Goal: Transaction & Acquisition: Purchase product/service

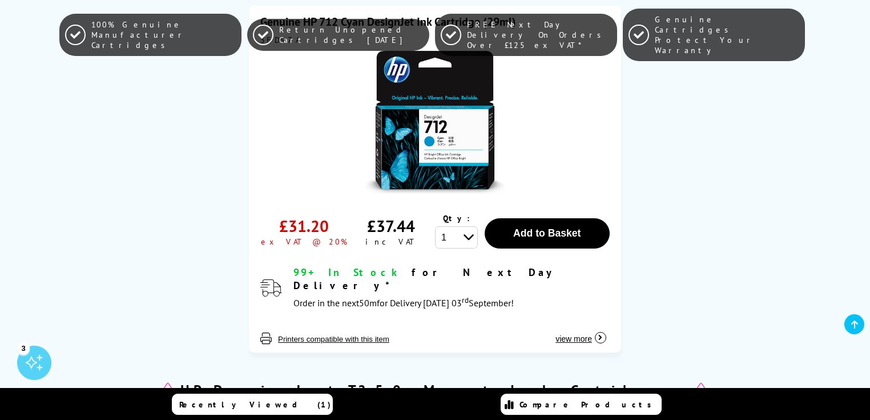
scroll to position [1599, 0]
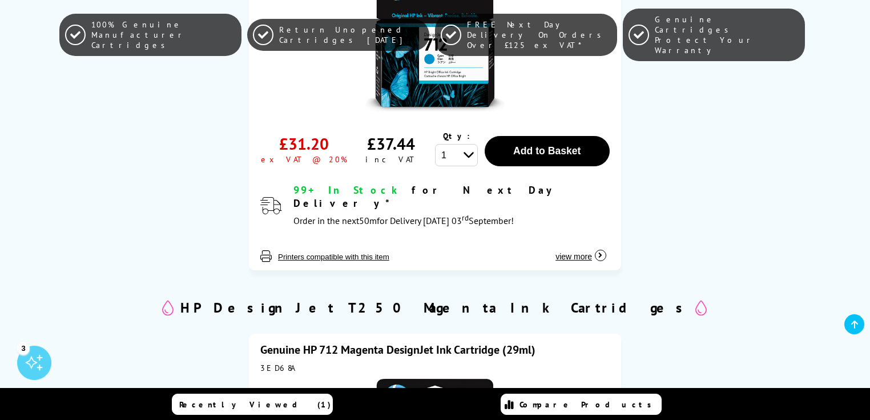
drag, startPoint x: 171, startPoint y: 87, endPoint x: 187, endPoint y: 9, distance: 79.3
click at [171, 87] on div "Genuine HP 712 Cyan DesignJet Ink Cartridge (29ml) 3ED67A £31.20 ex VAT @ 20% £…" at bounding box center [435, 98] width 818 height 378
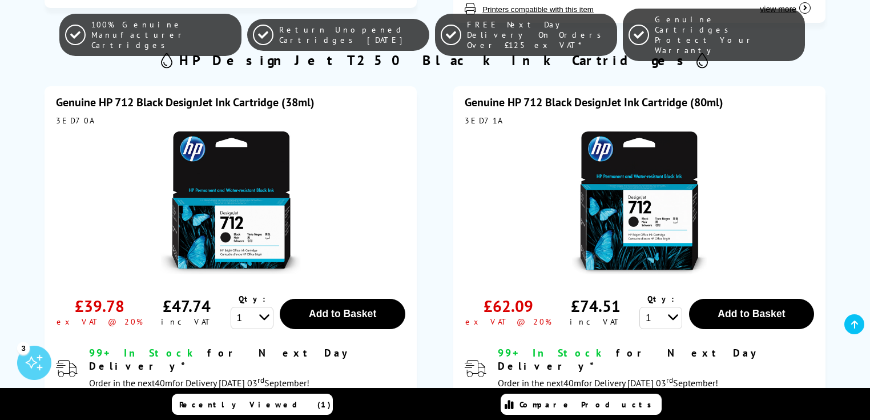
scroll to position [1005, 0]
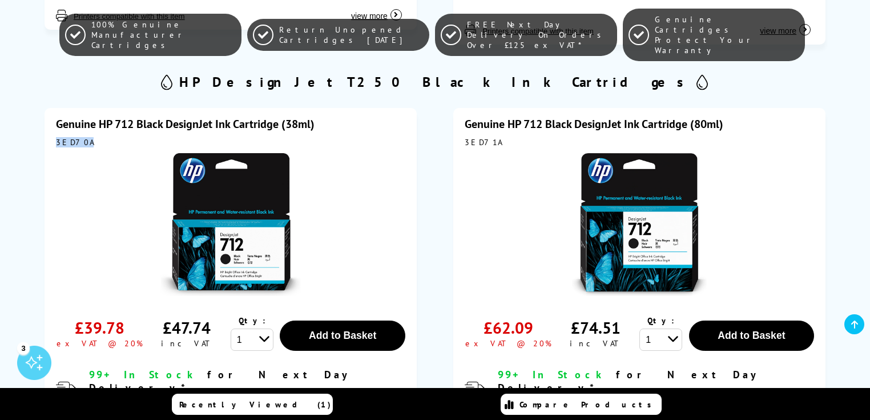
drag, startPoint x: 82, startPoint y: 120, endPoint x: 39, endPoint y: 116, distance: 43.6
click at [39, 116] on div "Genuine HP 712 Black DesignJet Ink Cartridge (38ml) 3ED70A £39.78 ex VAT @ 20% …" at bounding box center [230, 277] width 401 height 367
copy div "3ED70A"
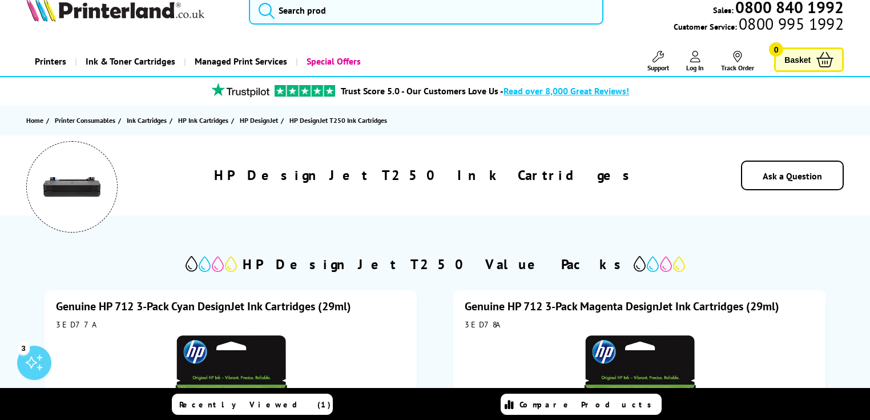
scroll to position [0, 0]
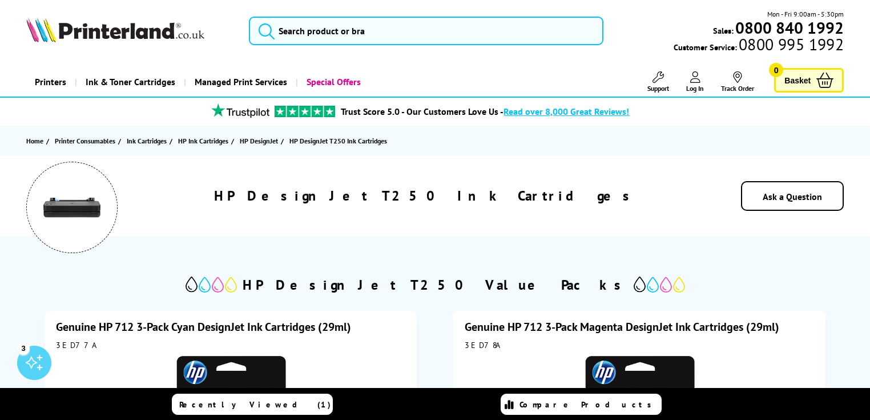
drag, startPoint x: 524, startPoint y: 198, endPoint x: 518, endPoint y: 198, distance: 6.3
click at [522, 198] on div "HP DesignJet T250 Ink Cartridges" at bounding box center [426, 196] width 550 height 18
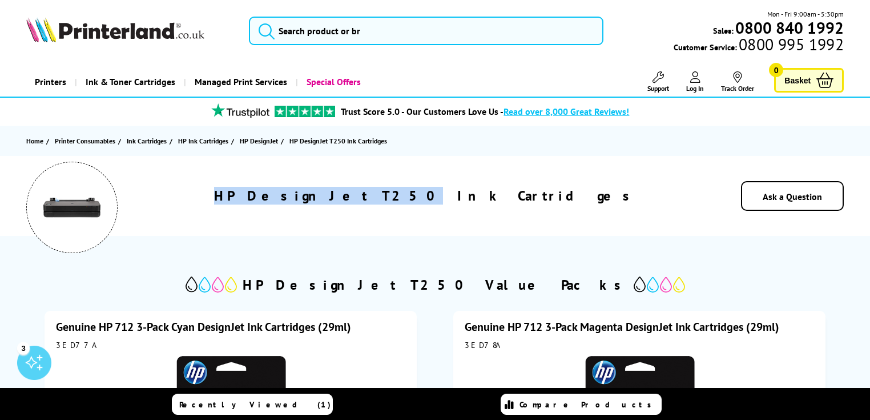
drag, startPoint x: 436, startPoint y: 196, endPoint x: 328, endPoint y: 195, distance: 107.9
click at [328, 195] on h1 "HP DesignJet T250 Ink Cartridges" at bounding box center [425, 196] width 422 height 18
copy h1 "HP DesignJet T250"
